Goal: Task Accomplishment & Management: Use online tool/utility

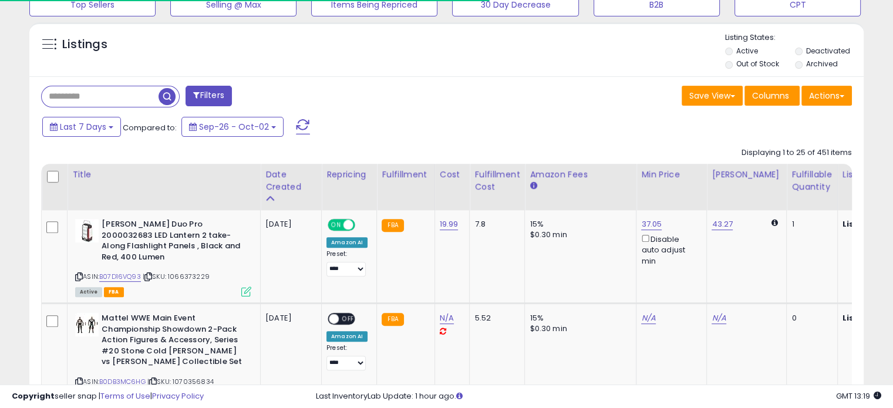
scroll to position [396, 0]
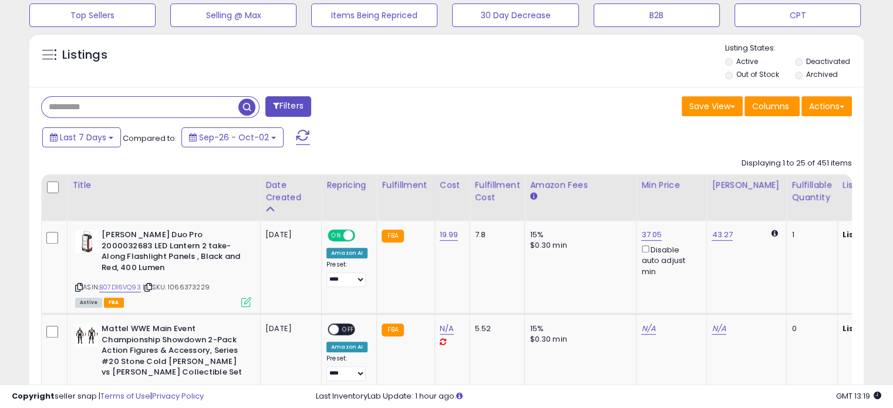
click at [71, 104] on input "text" at bounding box center [140, 107] width 197 height 21
paste input "**********"
type input "**********"
click at [242, 99] on span "button" at bounding box center [246, 107] width 17 height 17
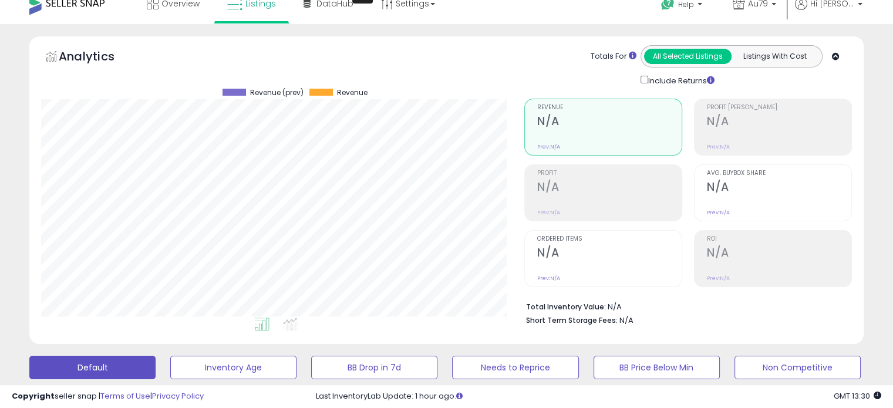
scroll to position [0, 0]
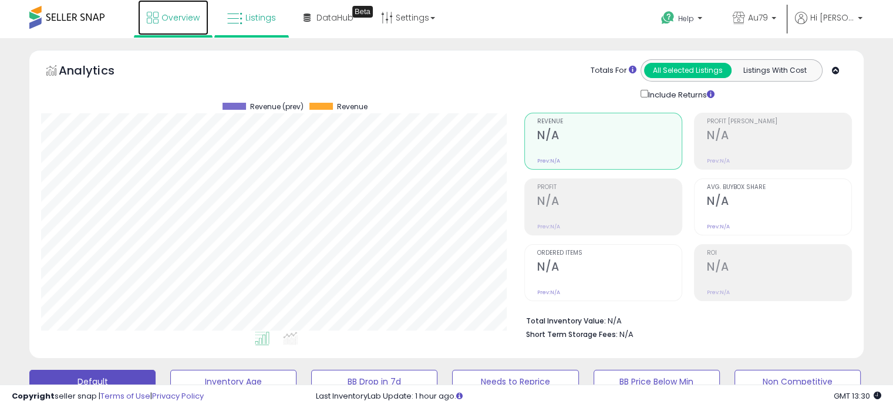
click at [181, 19] on span "Overview" at bounding box center [180, 18] width 38 height 12
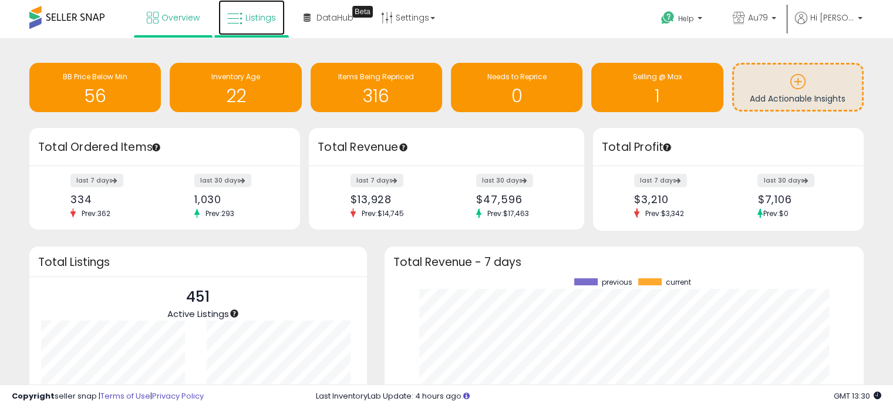
click at [248, 20] on span "Listings" at bounding box center [260, 18] width 31 height 12
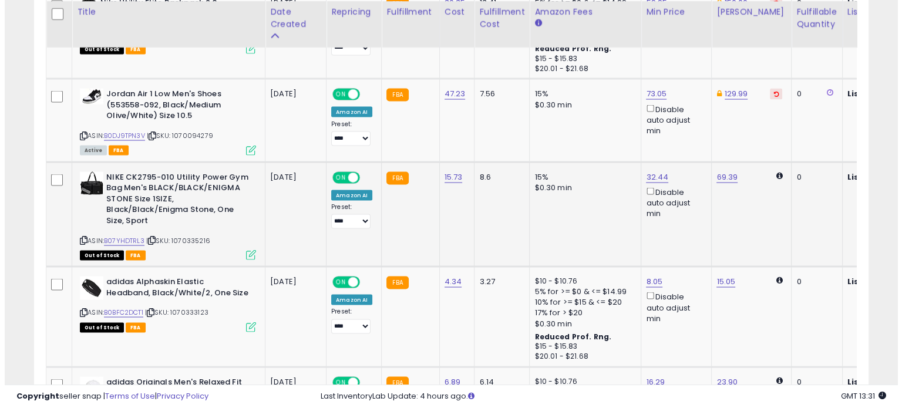
scroll to position [2309, 0]
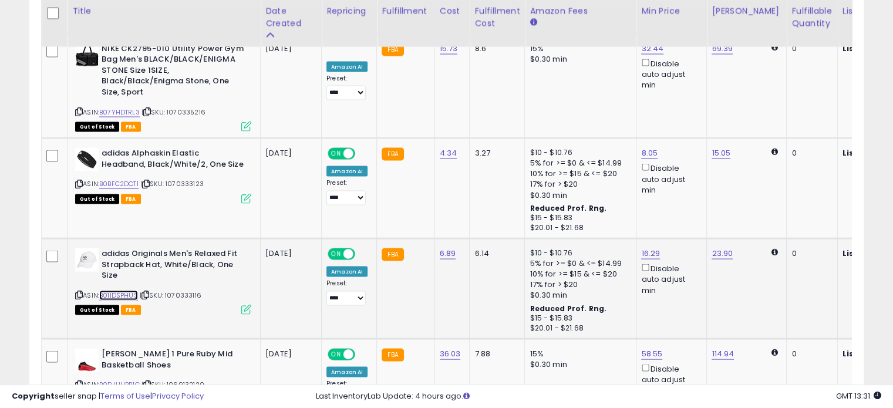
click at [113, 291] on link "B01IDSPHUS" at bounding box center [118, 296] width 39 height 10
click at [244, 305] on icon at bounding box center [246, 310] width 10 height 10
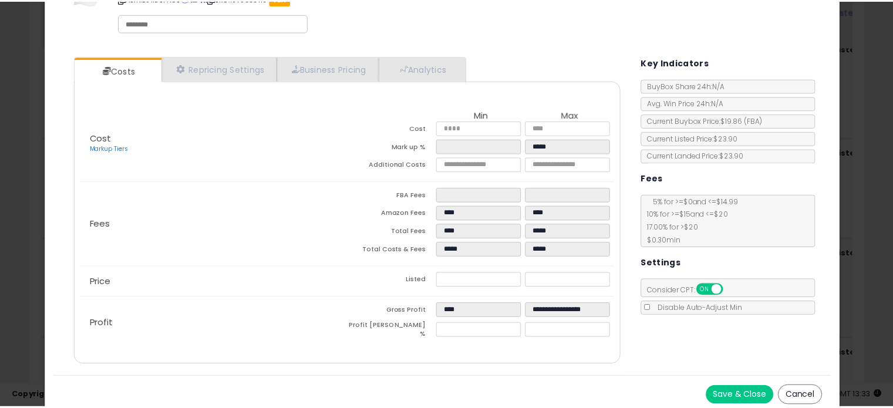
scroll to position [62, 0]
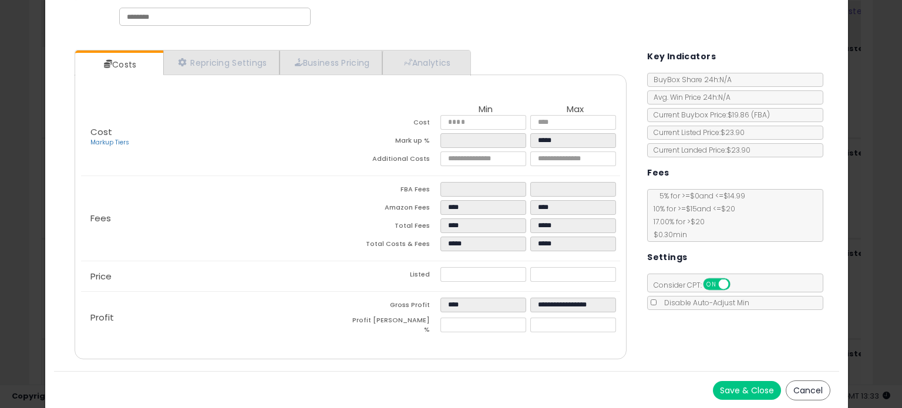
click at [869, 98] on div "× Close adidas Originals Men's Relaxed Fit Strapback Hat, White/Black, One Size…" at bounding box center [451, 204] width 902 height 408
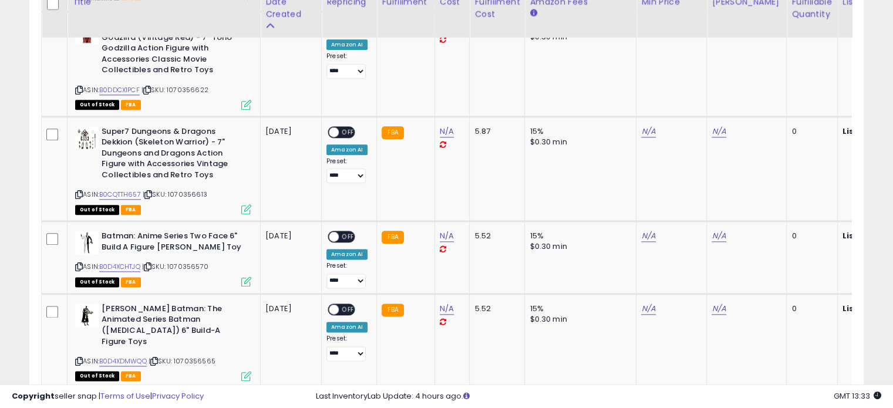
scroll to position [1418, 0]
